Goal: Transaction & Acquisition: Subscribe to service/newsletter

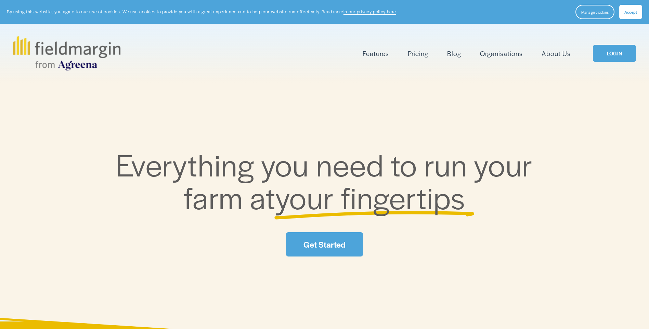
click at [334, 245] on link "Get Started" at bounding box center [324, 244] width 77 height 24
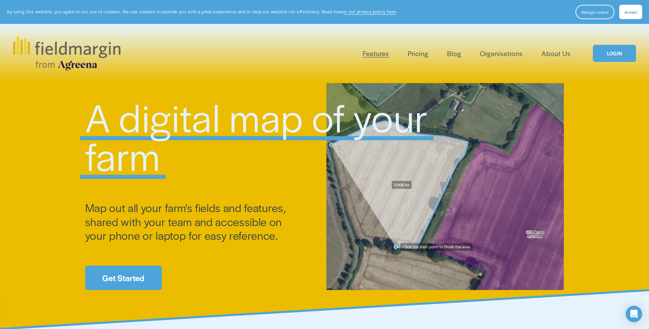
click at [119, 276] on link "Get Started" at bounding box center [123, 278] width 77 height 24
